Goal: Information Seeking & Learning: Learn about a topic

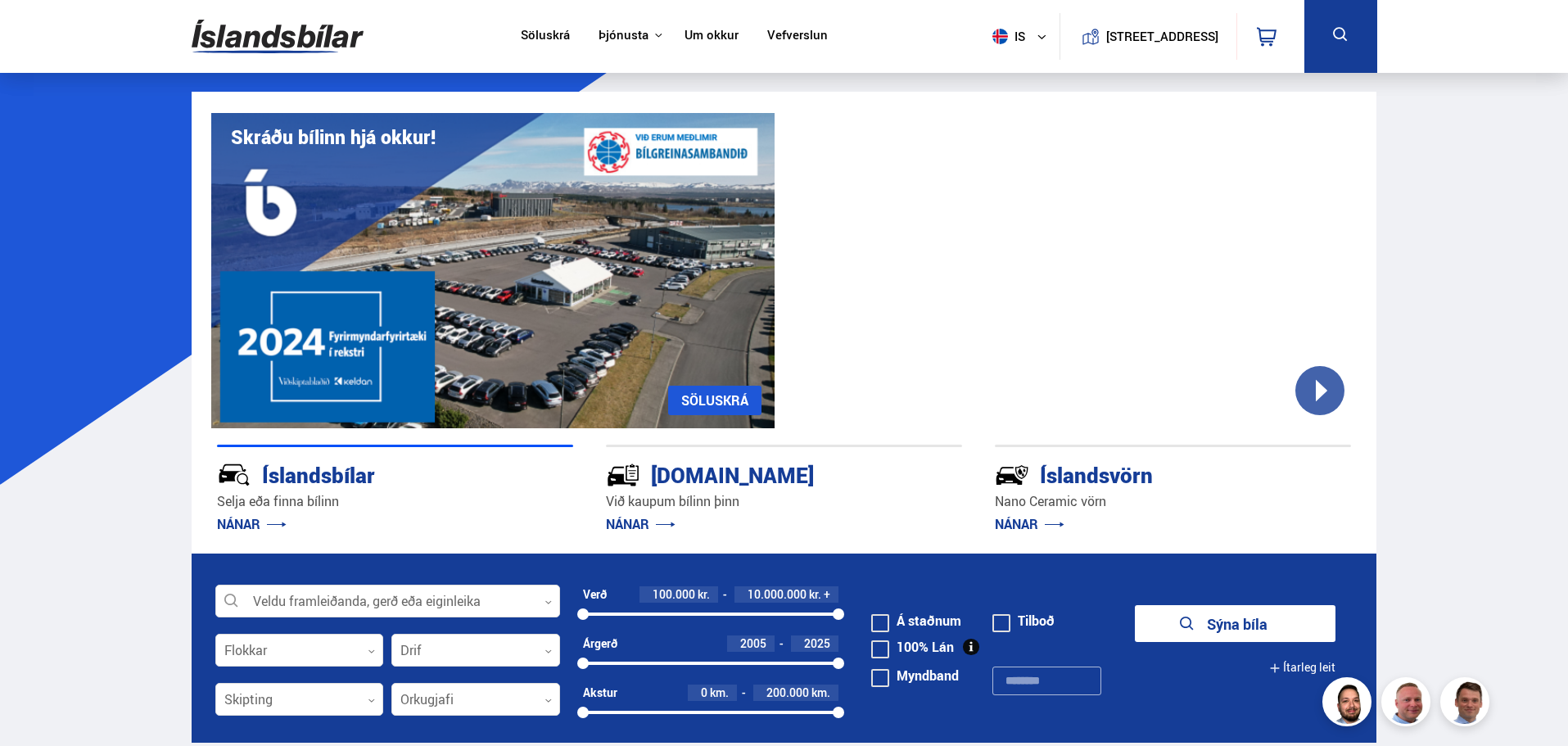
drag, startPoint x: 688, startPoint y: 31, endPoint x: 692, endPoint y: 39, distance: 8.9
click at [688, 31] on link "Um okkur" at bounding box center [711, 36] width 54 height 17
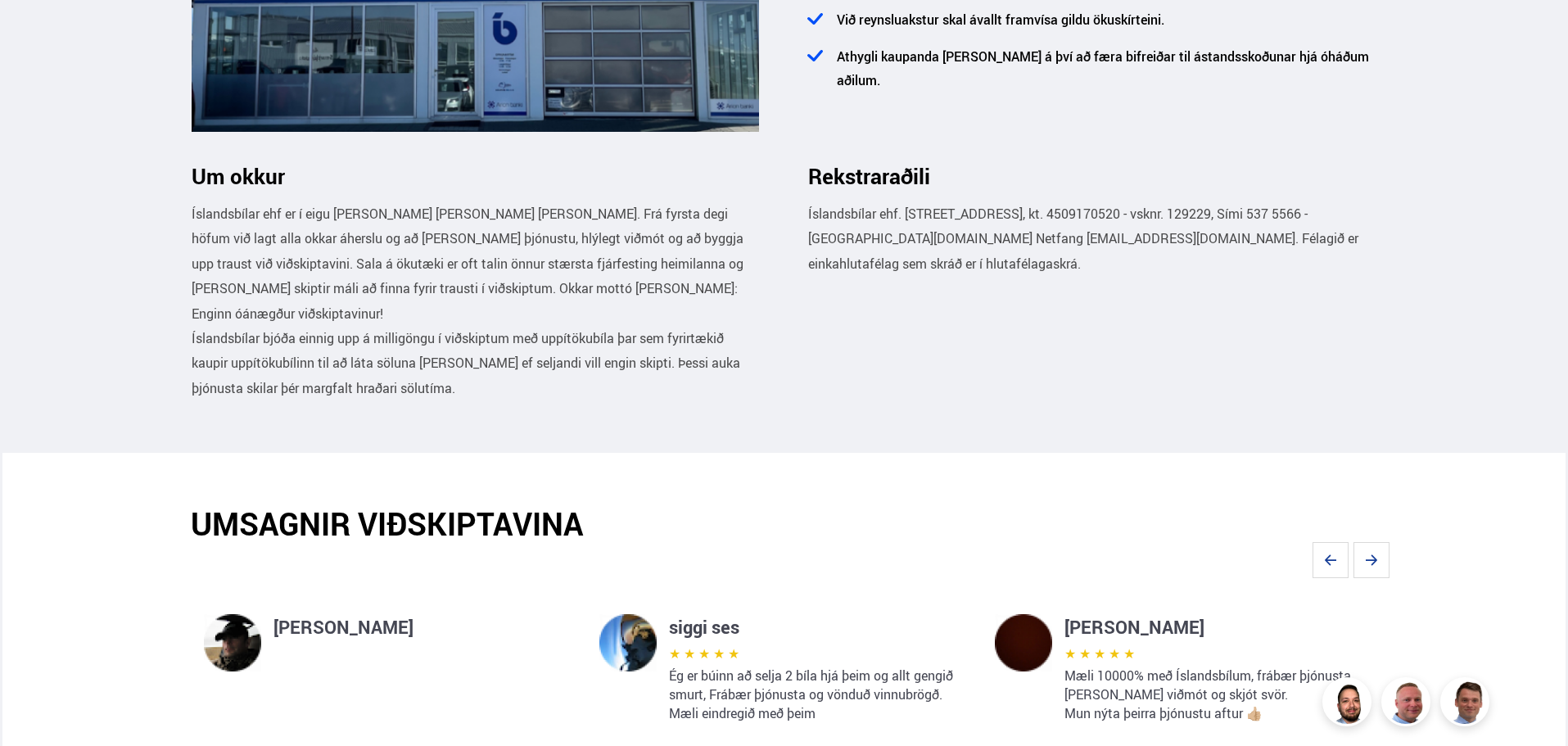
scroll to position [655, 0]
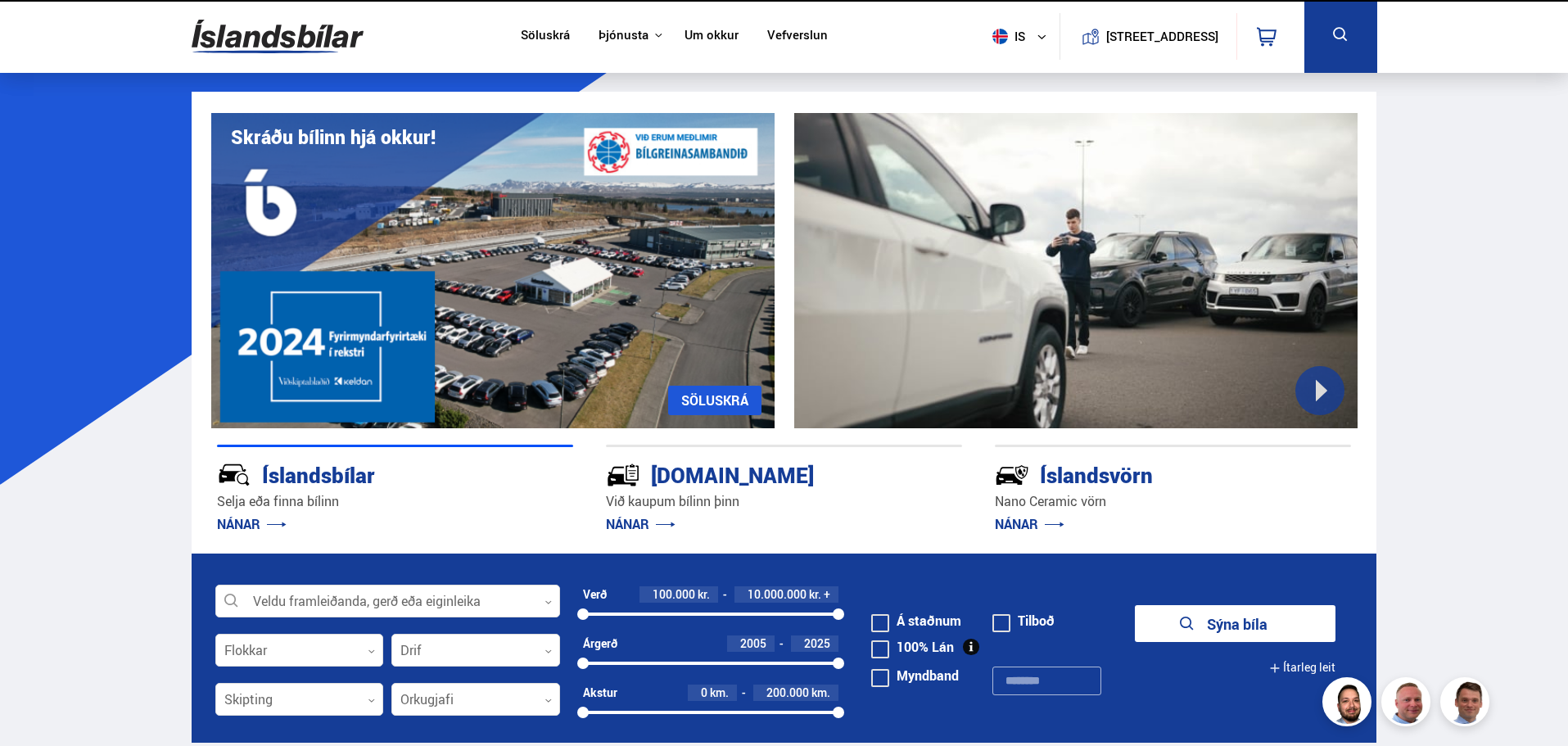
drag, startPoint x: 0, startPoint y: 0, endPoint x: 676, endPoint y: 37, distance: 677.0
click at [685, 37] on link "Um okkur" at bounding box center [711, 36] width 54 height 17
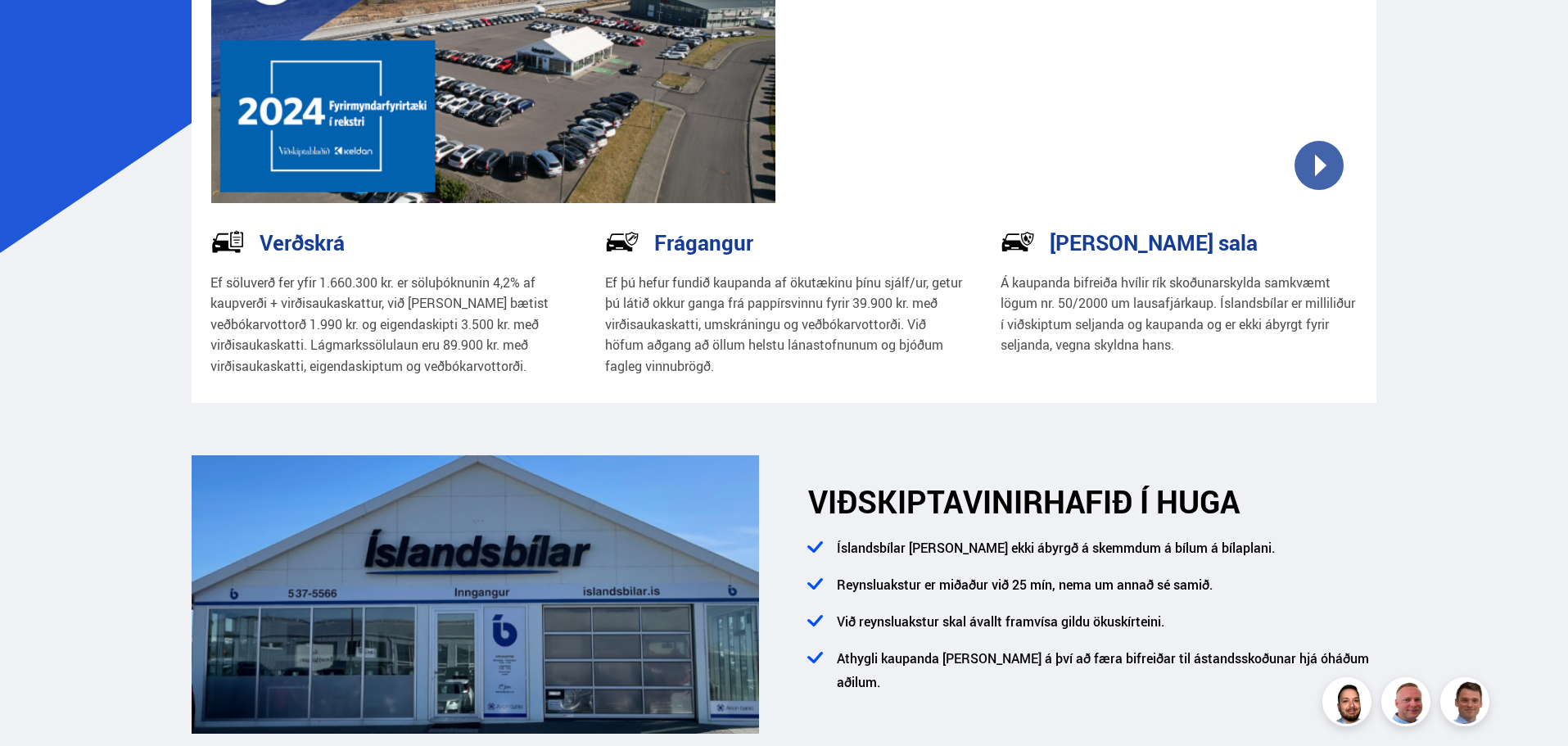
scroll to position [82, 0]
